Goal: Task Accomplishment & Management: Manage account settings

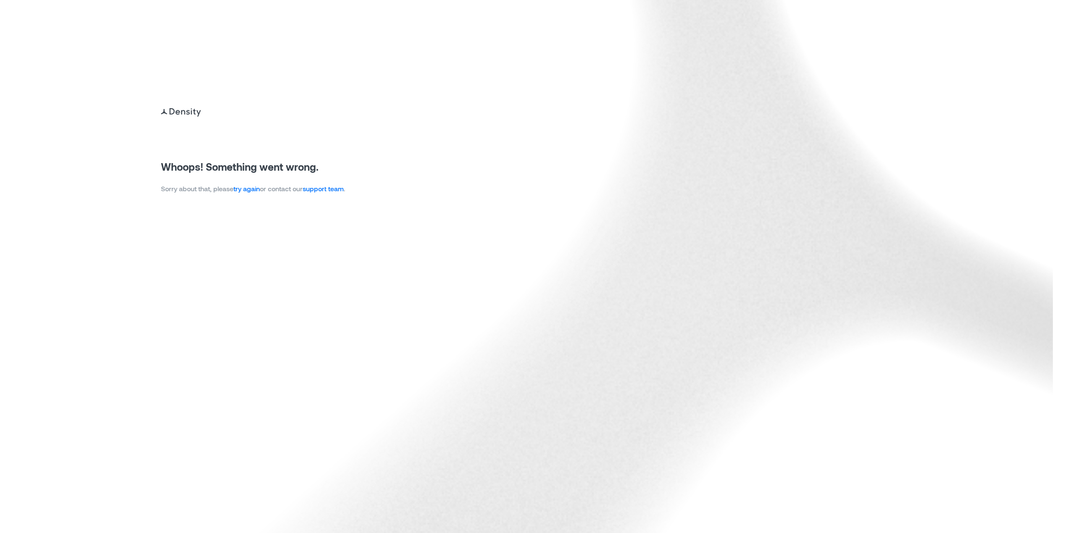
click at [254, 193] on p "Sorry about that, please try again or contact our support team ." at bounding box center [253, 189] width 184 height 10
click at [253, 187] on link "try again" at bounding box center [246, 188] width 26 height 8
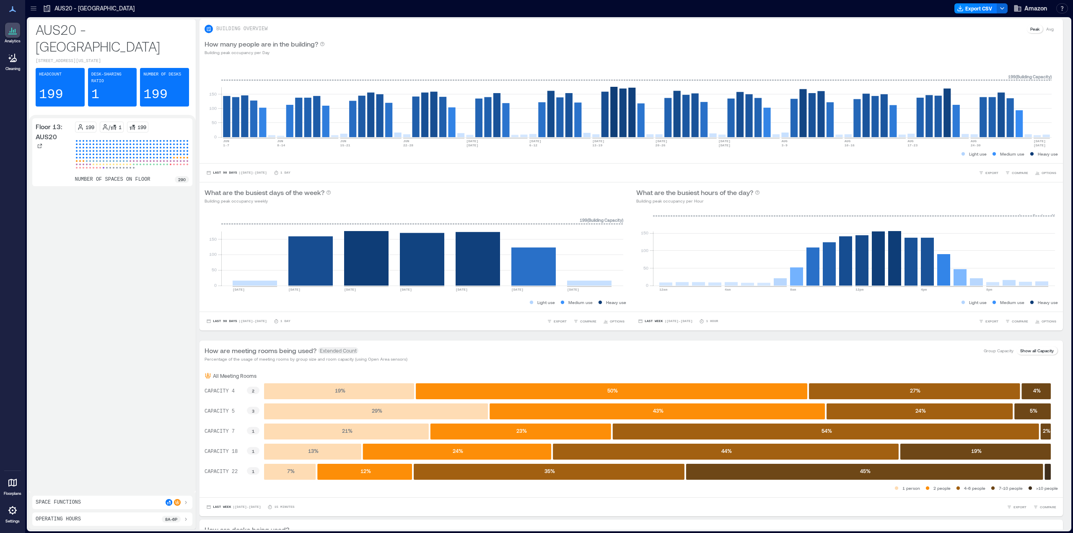
click at [15, 508] on icon at bounding box center [12, 510] width 8 height 8
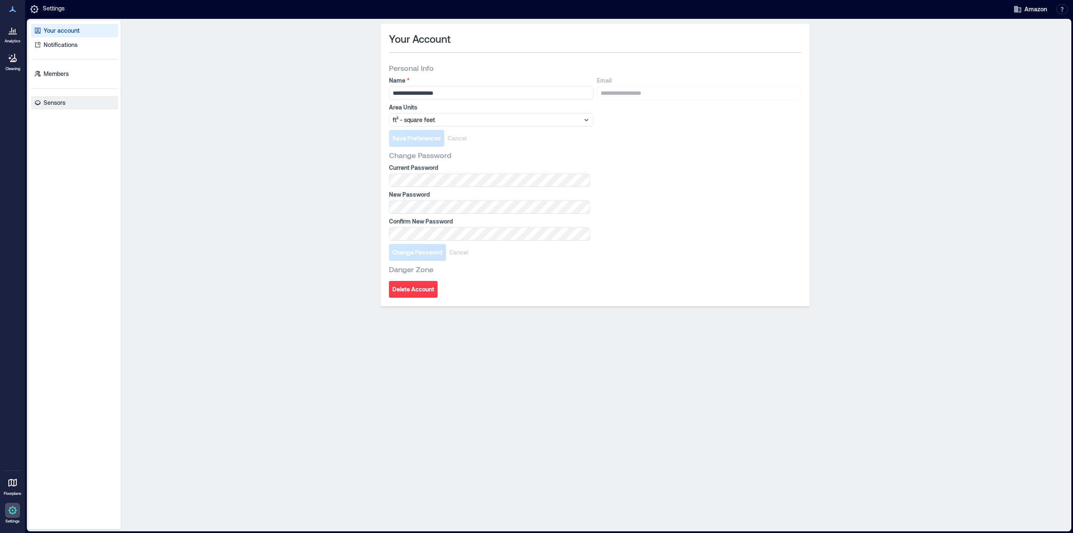
click at [57, 104] on p "Sensors" at bounding box center [55, 102] width 22 height 8
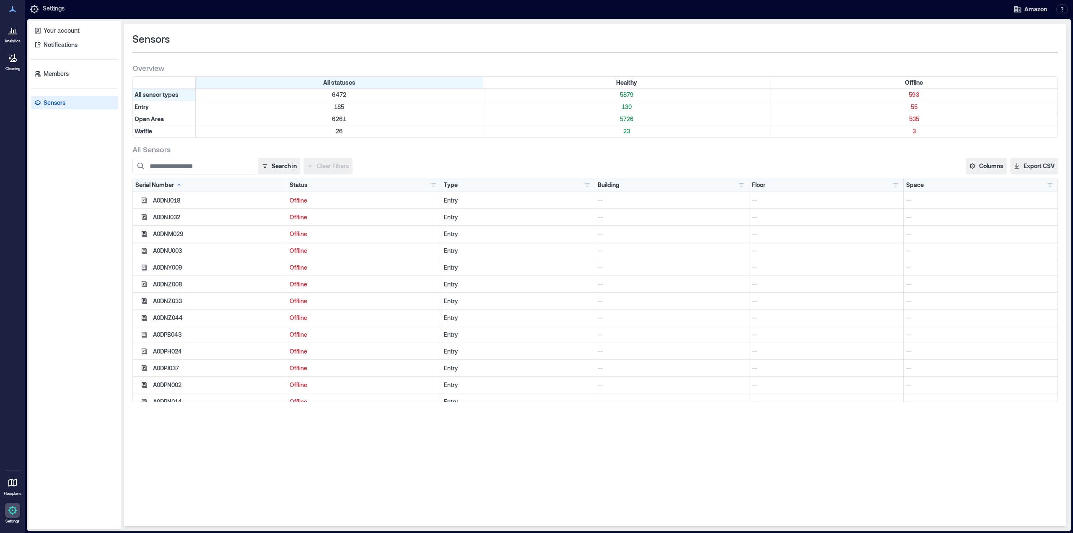
click at [511, 187] on div "Type Entry 185 Open Area 6261 Waffle 26" at bounding box center [518, 185] width 149 height 8
drag, startPoint x: 598, startPoint y: 187, endPoint x: 587, endPoint y: 189, distance: 11.9
click at [597, 187] on div "Building AUS20 - [GEOGRAPHIC_DATA] 113 BCN15 - [GEOGRAPHIC_DATA] 57 LHR16 - [GE…" at bounding box center [672, 184] width 154 height 13
click at [586, 189] on div "Type Entry 185 Open Area 6261 Waffle 26" at bounding box center [518, 184] width 154 height 13
click at [585, 186] on button "button" at bounding box center [587, 185] width 10 height 8
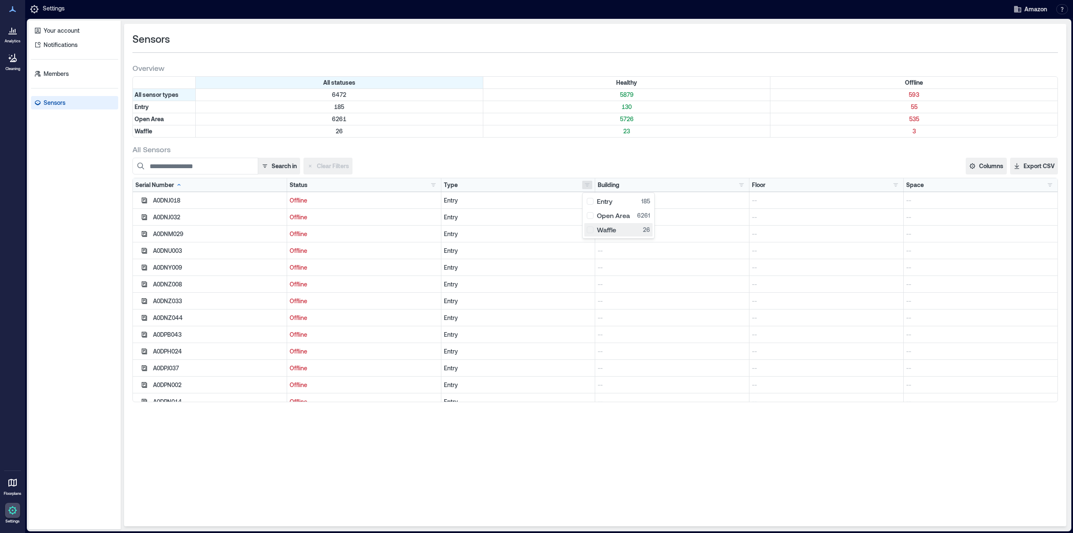
click at [605, 229] on div "Waffle 26" at bounding box center [618, 229] width 63 height 8
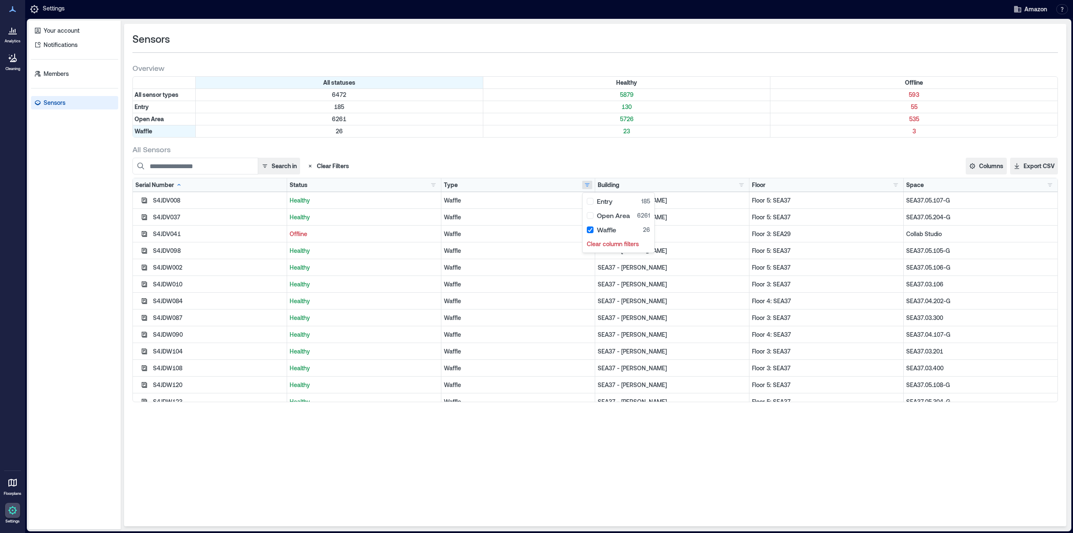
click at [746, 163] on div "Search in Clear Filters Columns Serial Number Status Type Building Floor Space …" at bounding box center [594, 166] width 925 height 17
